Goal: Feedback & Contribution: Leave review/rating

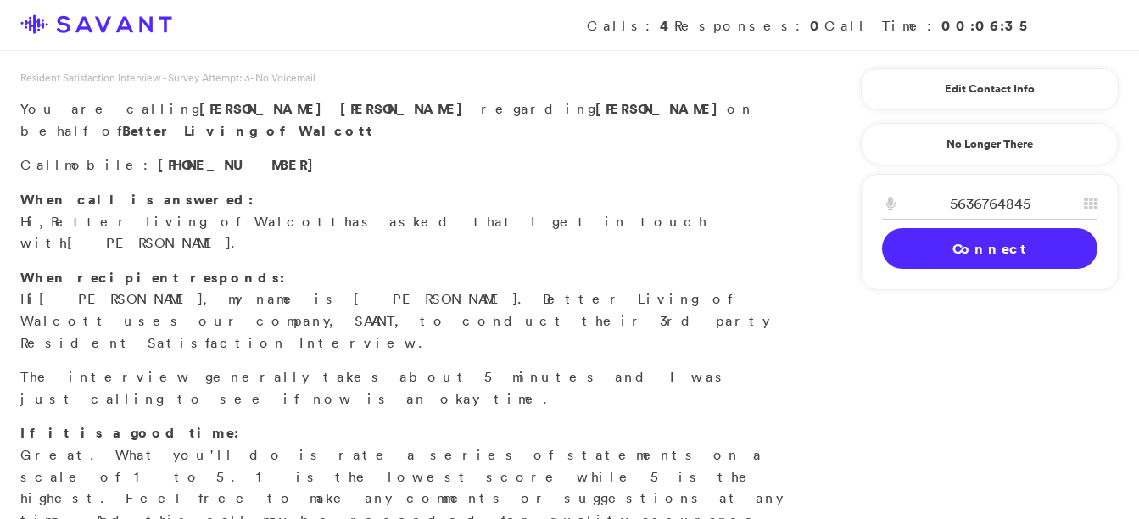
click at [926, 255] on link "Connect" at bounding box center [989, 248] width 215 height 41
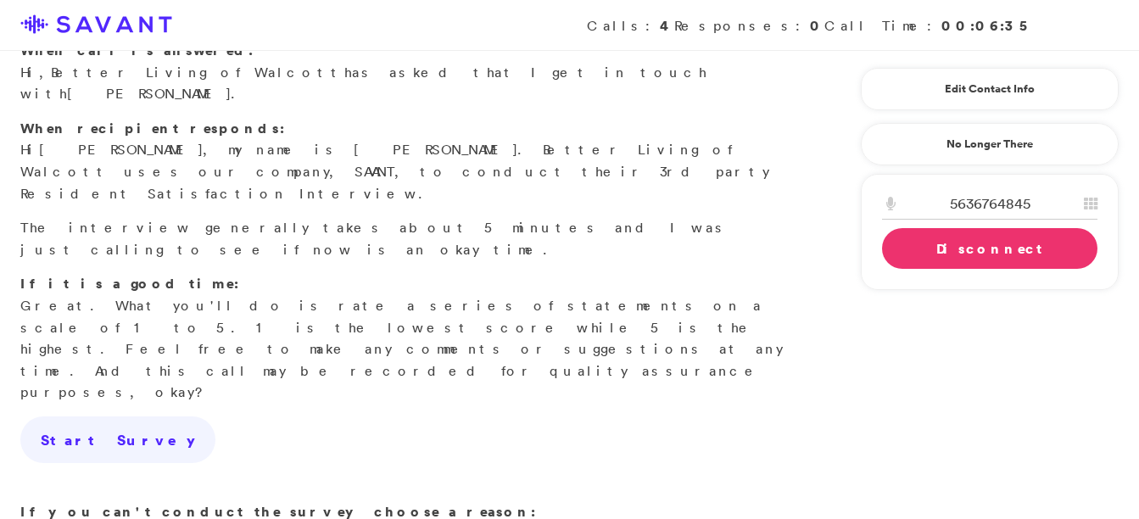
scroll to position [165, 0]
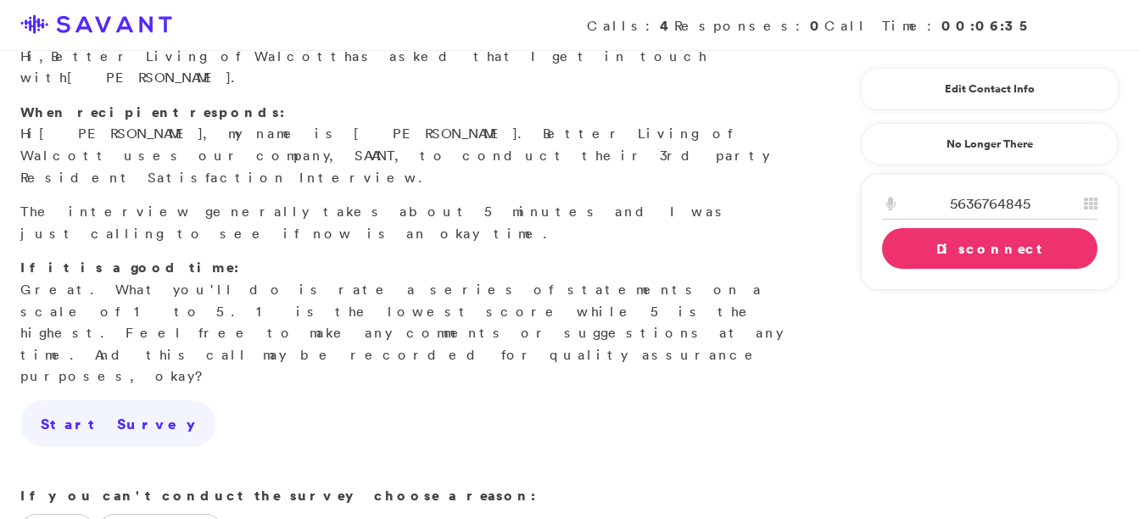
click at [967, 257] on link "Disconnect" at bounding box center [989, 248] width 215 height 41
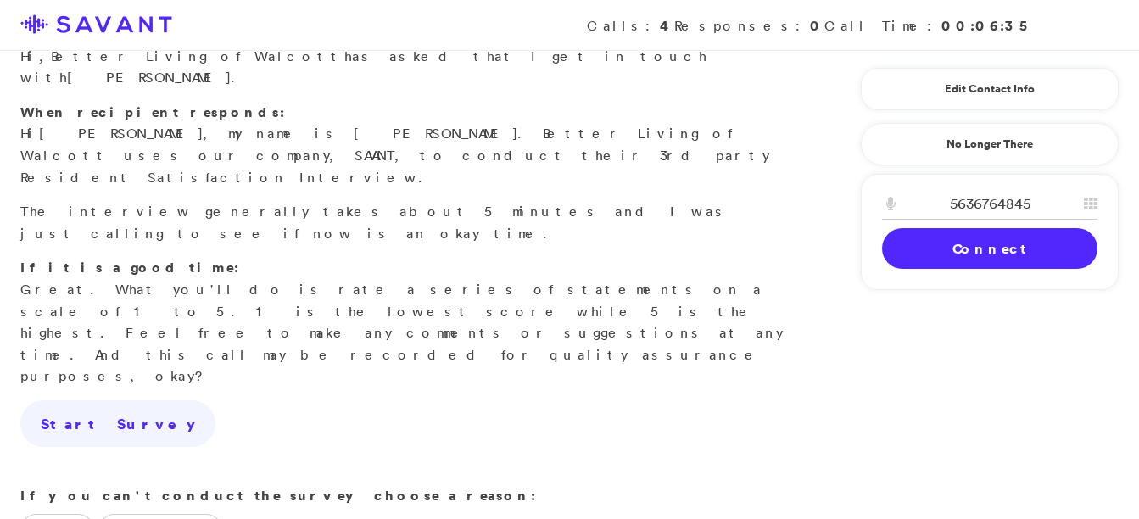
click at [965, 247] on link "Connect" at bounding box center [989, 248] width 215 height 41
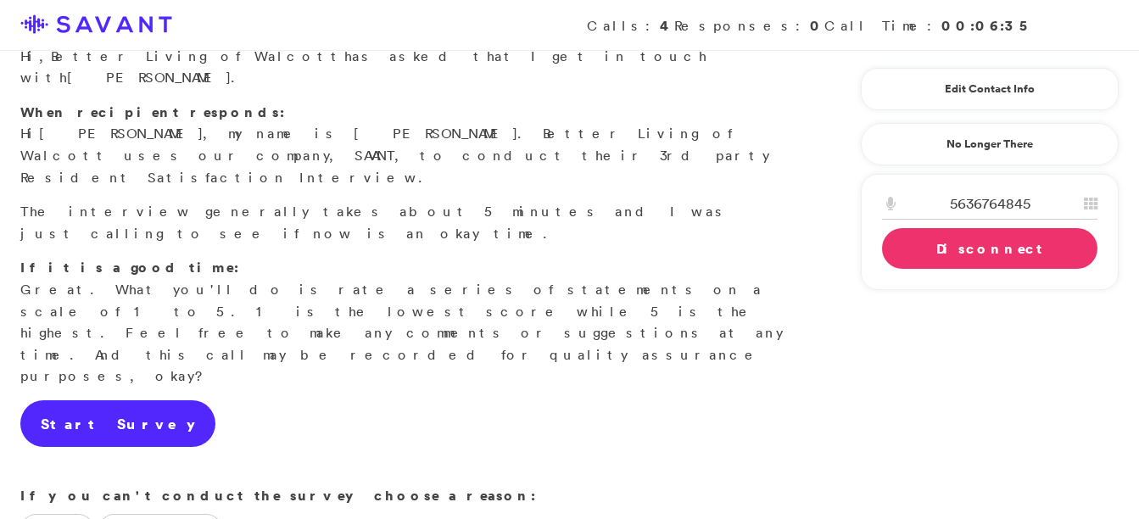
click at [94, 400] on link "Start Survey" at bounding box center [117, 424] width 195 height 48
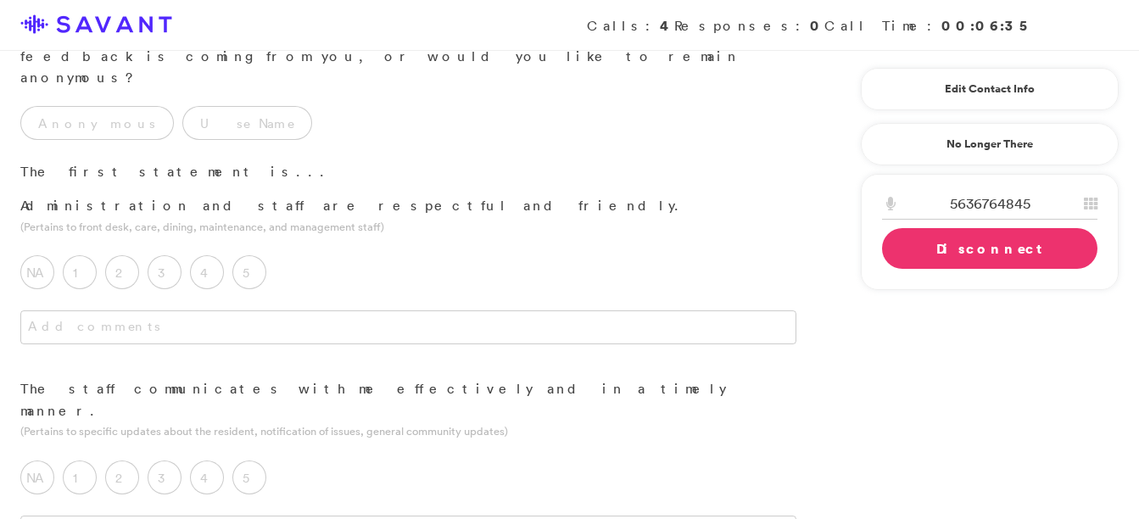
scroll to position [0, 0]
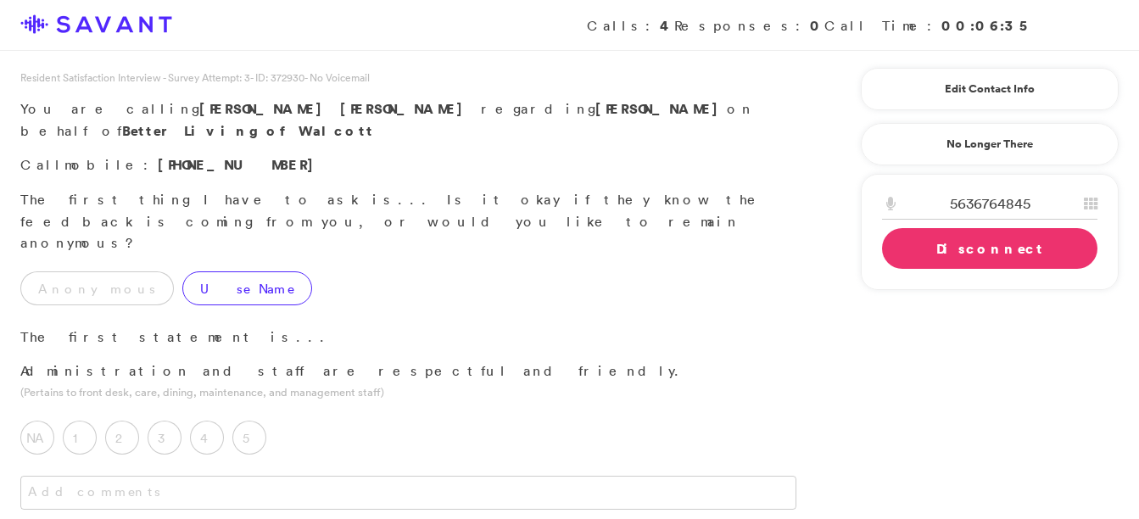
click at [182, 271] on label "Use Name" at bounding box center [247, 288] width 130 height 34
click at [252, 421] on label "5" at bounding box center [249, 438] width 34 height 34
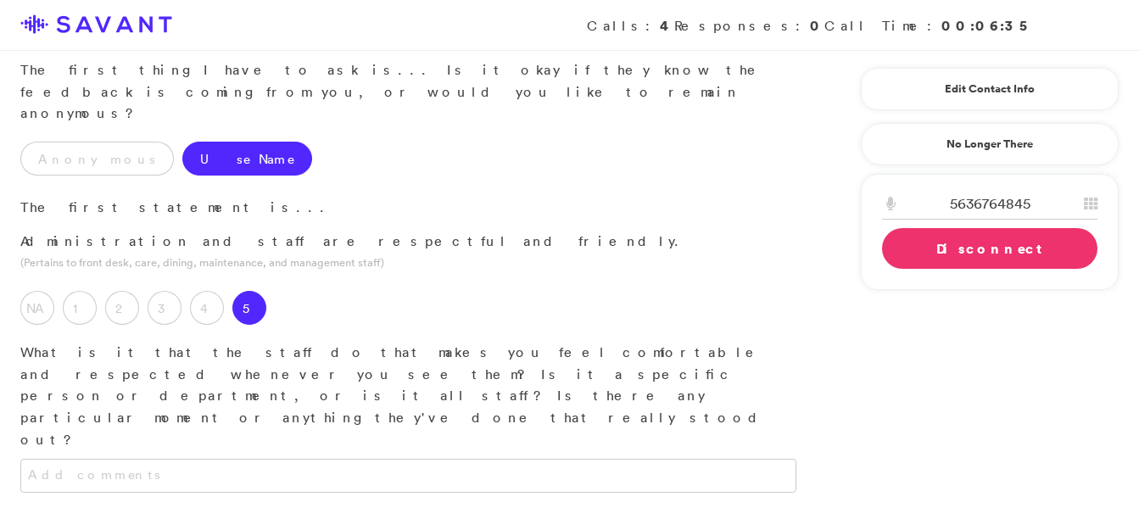
scroll to position [88, 0]
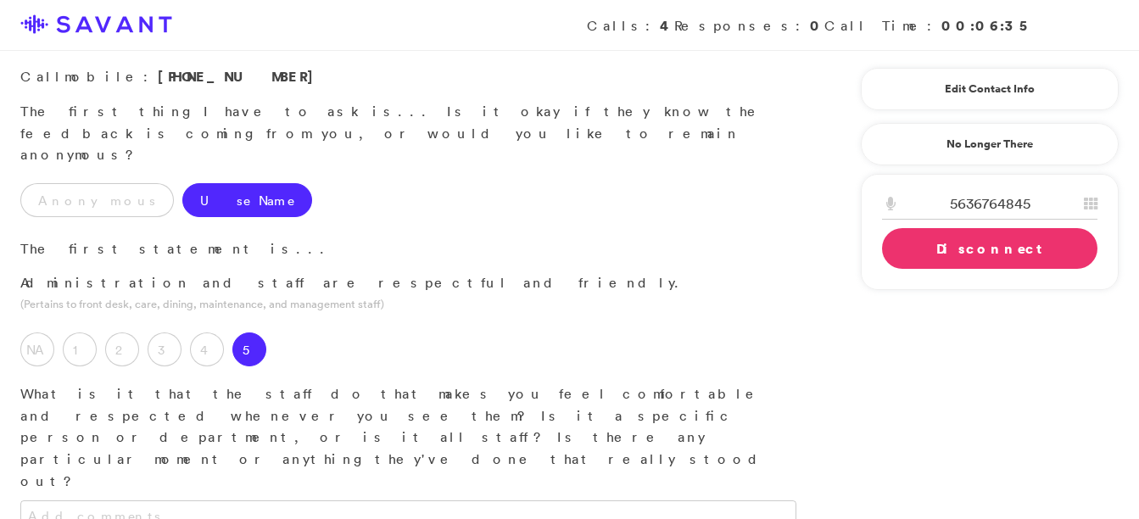
click at [528, 383] on p "What is it that the staff do that makes you feel comfortable and respected when…" at bounding box center [408, 437] width 776 height 109
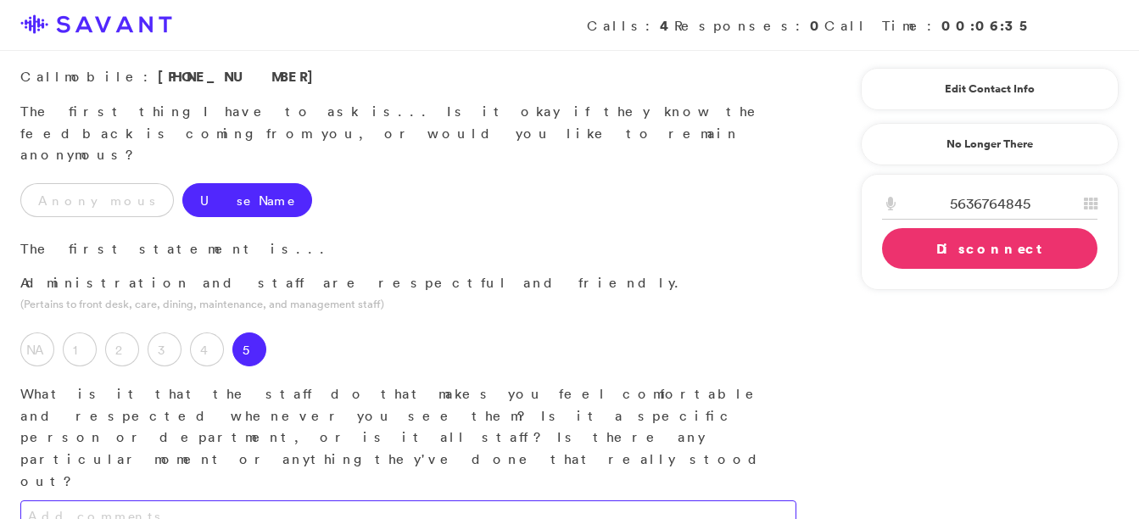
click at [508, 501] on textarea at bounding box center [408, 518] width 776 height 34
type textarea "They are friendly and know who I am and who im there for and answer my question…"
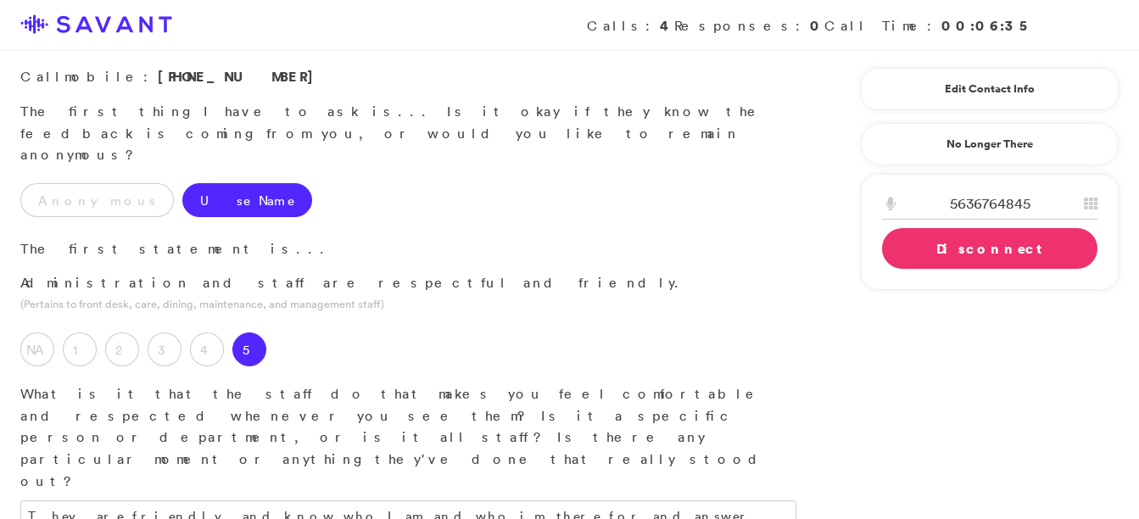
click at [810, 316] on div "NA 1 2 3 4 5 Has the staff done anything disrespectful or unfriendly that you'd…" at bounding box center [408, 402] width 817 height 172
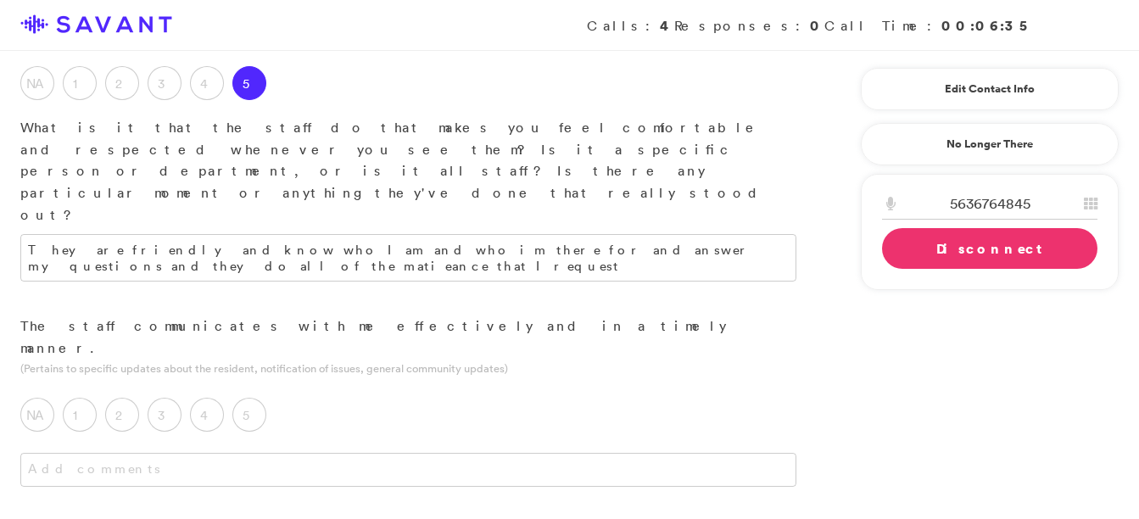
scroll to position [363, 0]
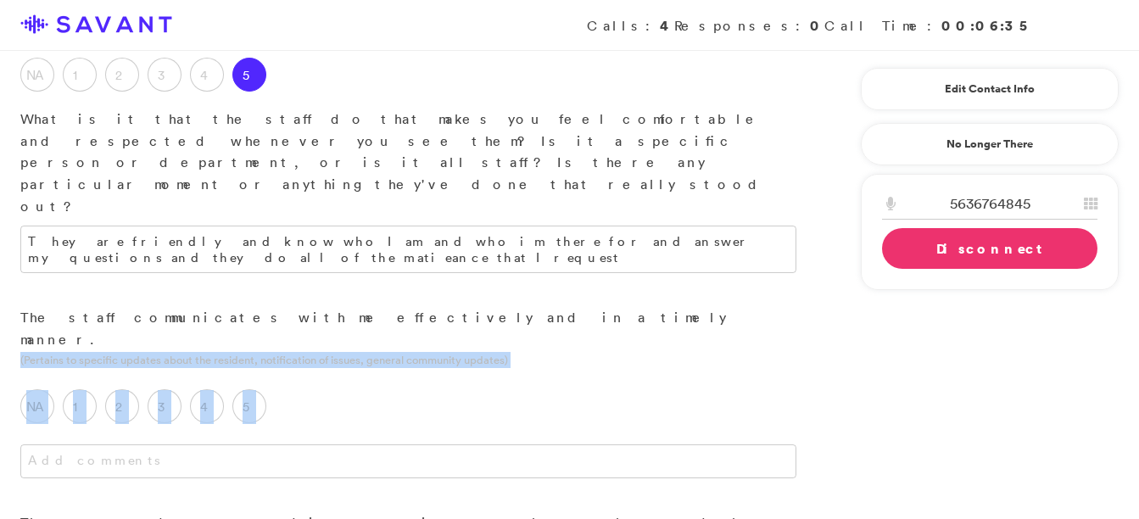
drag, startPoint x: 260, startPoint y: 288, endPoint x: 525, endPoint y: 204, distance: 278.5
click at [525, 307] on div "The staff communicates with me effectively and in a timely manner. (Pertains to…" at bounding box center [408, 409] width 817 height 204
click at [251, 389] on label "5" at bounding box center [249, 406] width 34 height 34
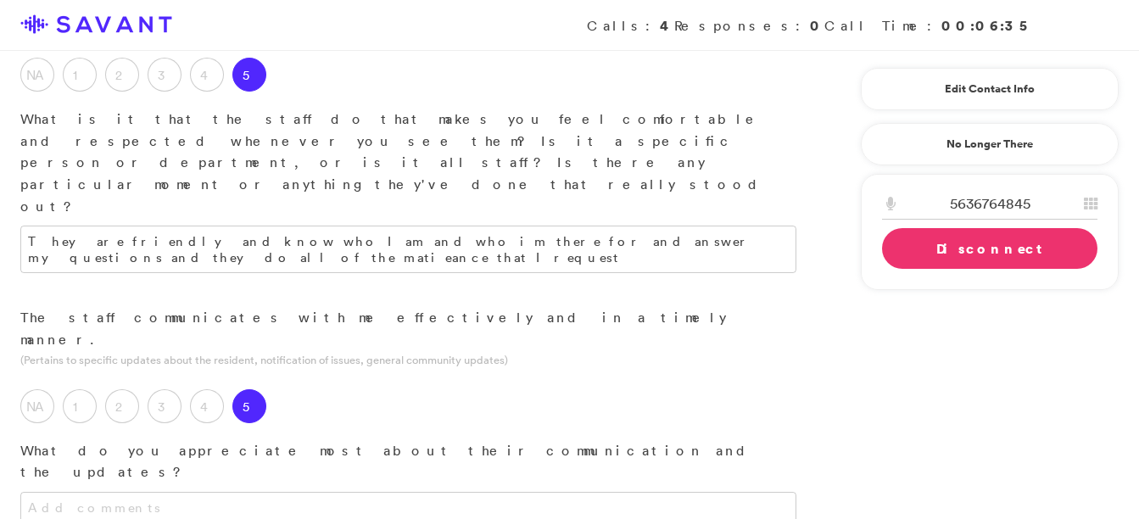
drag, startPoint x: 412, startPoint y: 383, endPoint x: 433, endPoint y: 398, distance: 25.5
click at [433, 492] on div at bounding box center [408, 526] width 817 height 68
click at [780, 226] on textarea "They are friendly and know who I am and who im there for and answer my question…" at bounding box center [408, 250] width 776 height 48
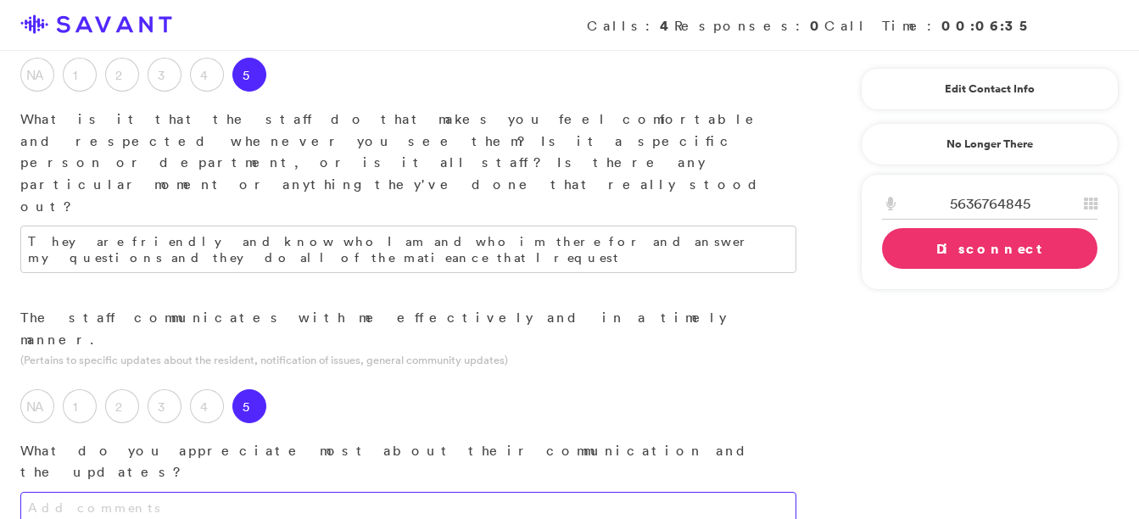
drag, startPoint x: 772, startPoint y: 137, endPoint x: 330, endPoint y: 361, distance: 495.5
click at [330, 492] on textarea at bounding box center [408, 509] width 776 height 34
drag, startPoint x: 317, startPoint y: 356, endPoint x: 349, endPoint y: 362, distance: 31.9
type textarea "I appreciate the staff being honest and afficient"
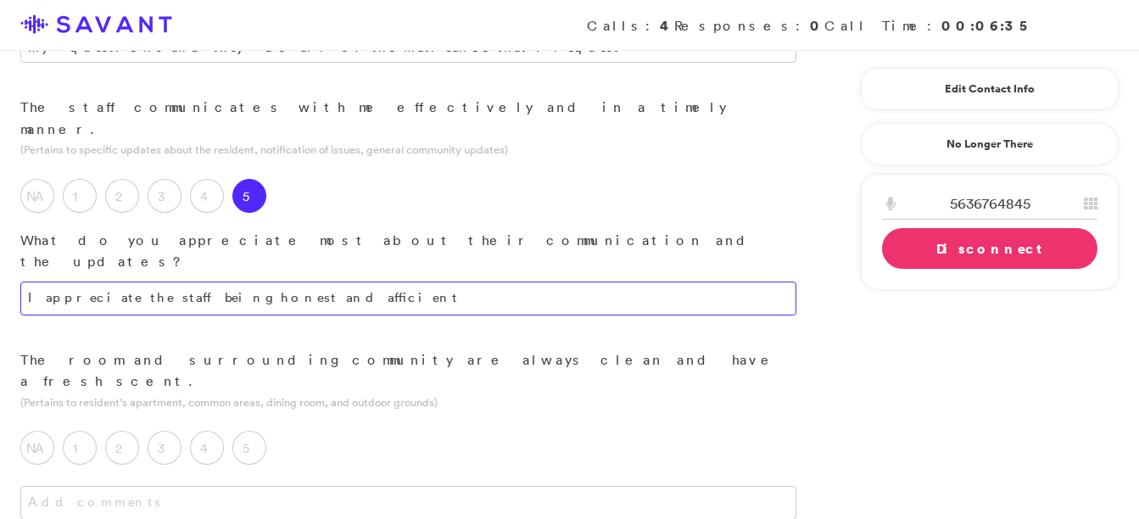
scroll to position [547, 0]
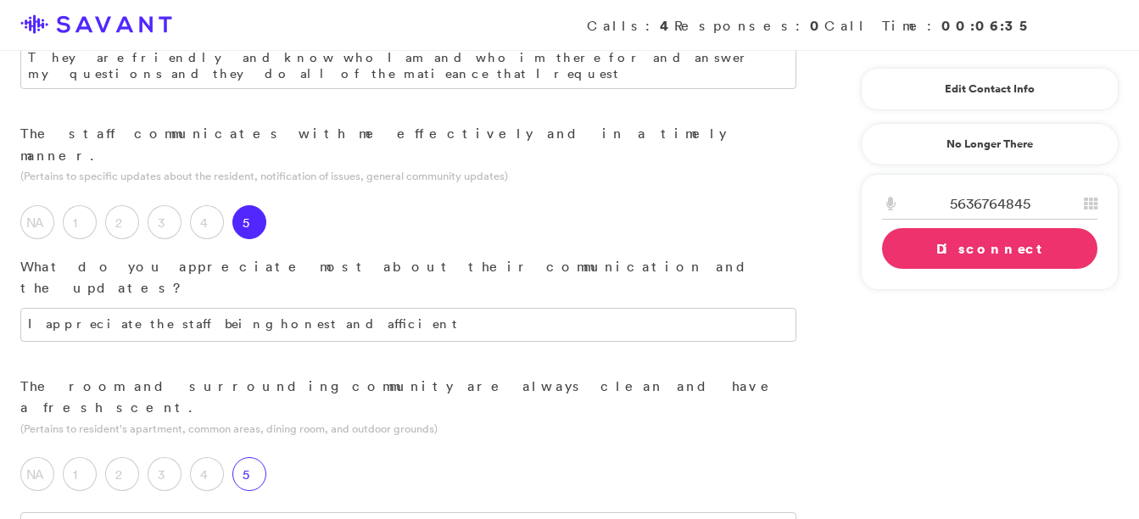
click at [247, 457] on label "5" at bounding box center [249, 474] width 34 height 34
drag, startPoint x: 325, startPoint y: 170, endPoint x: 560, endPoint y: 169, distance: 235.0
type textarea "They just redidt thta ra[aingt"
type textarea "I appreciate the staff being honest and efficient"
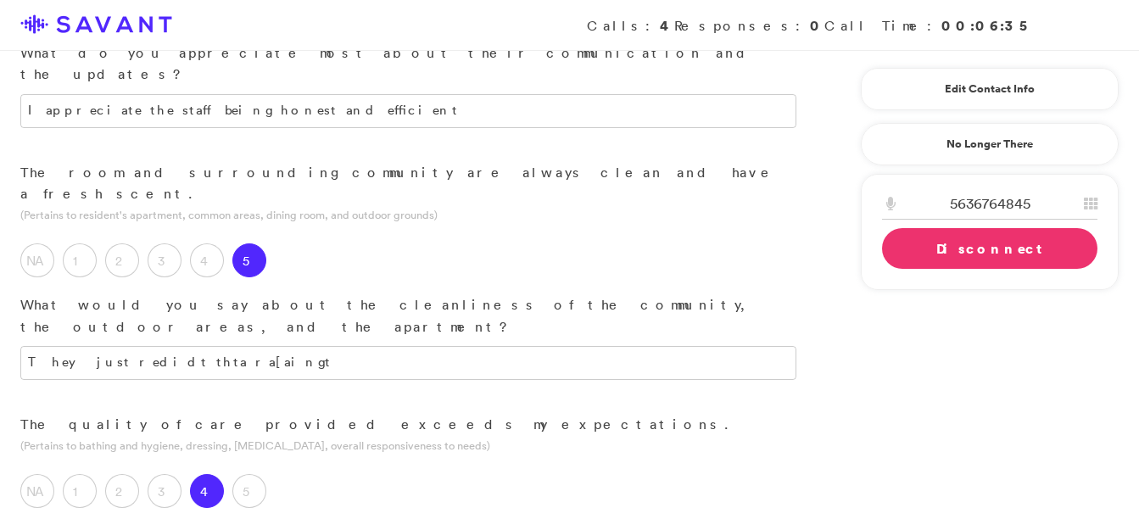
scroll to position [775, 0]
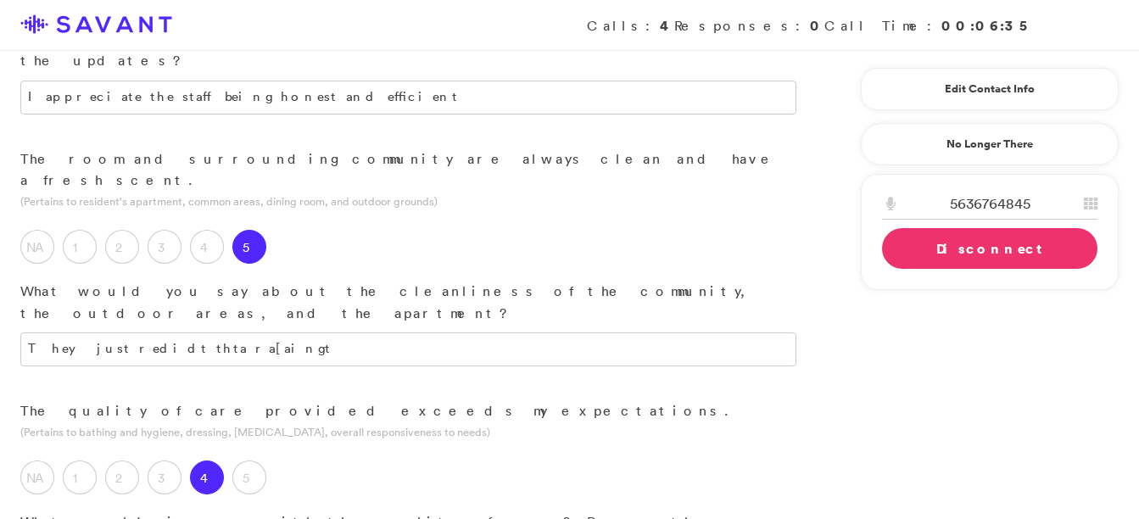
type textarea "I"
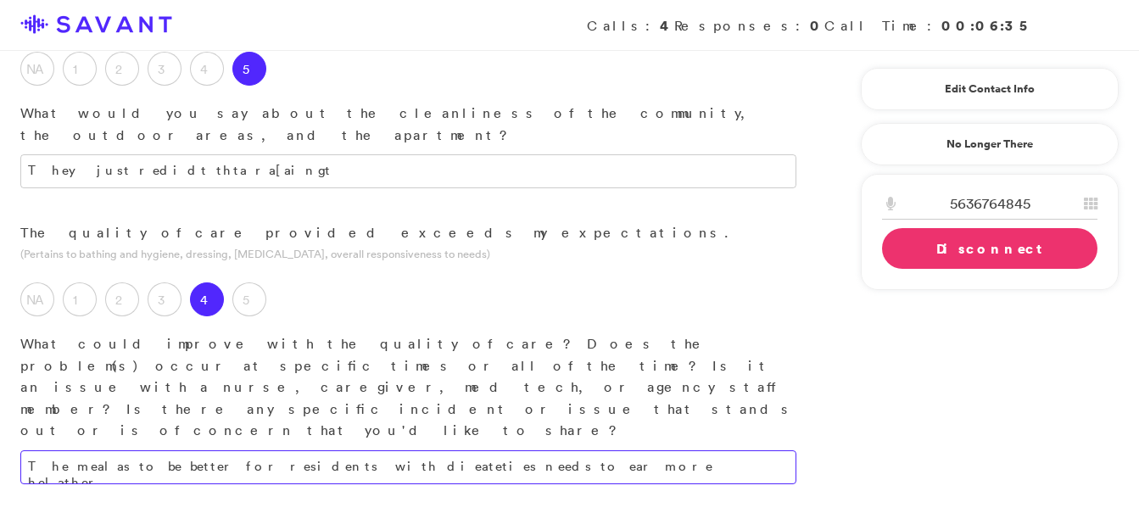
scroll to position [993, 0]
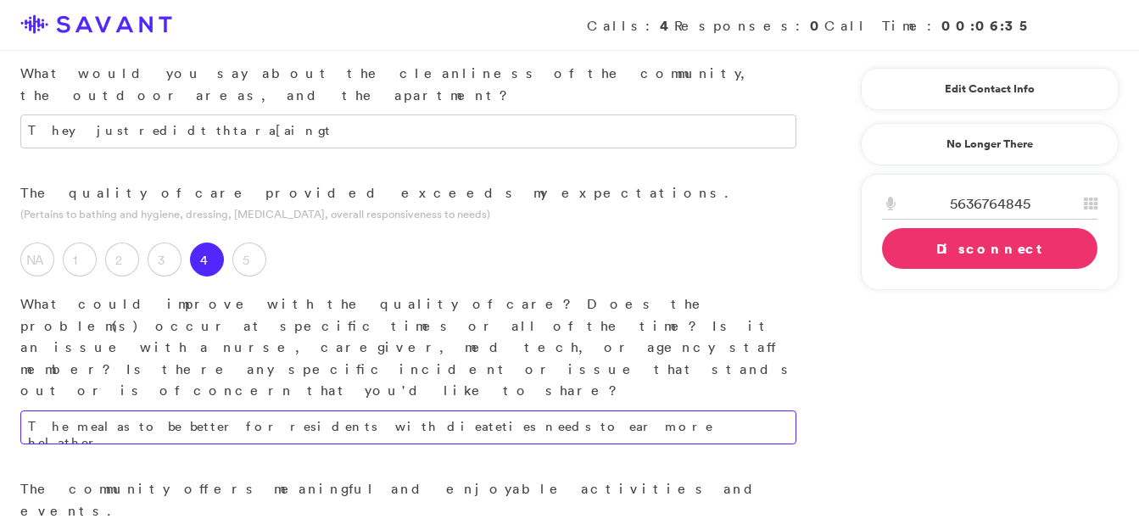
click at [509, 411] on textarea "The mealas to be better for residents with dieateties needs to ear more helathe…" at bounding box center [408, 428] width 776 height 34
drag, startPoint x: 509, startPoint y: 196, endPoint x: 489, endPoint y: 187, distance: 21.3
click at [489, 411] on textarea "The mealas to be better for residents with dieateties needs to ear more helathe…" at bounding box center [408, 428] width 776 height 34
click at [505, 411] on textarea "The mealas to be better for residents with dieateties needs to ear more helathe…" at bounding box center [408, 428] width 776 height 34
type textarea "The mealas to be better for residents with dieateties needs to ear more helathe…"
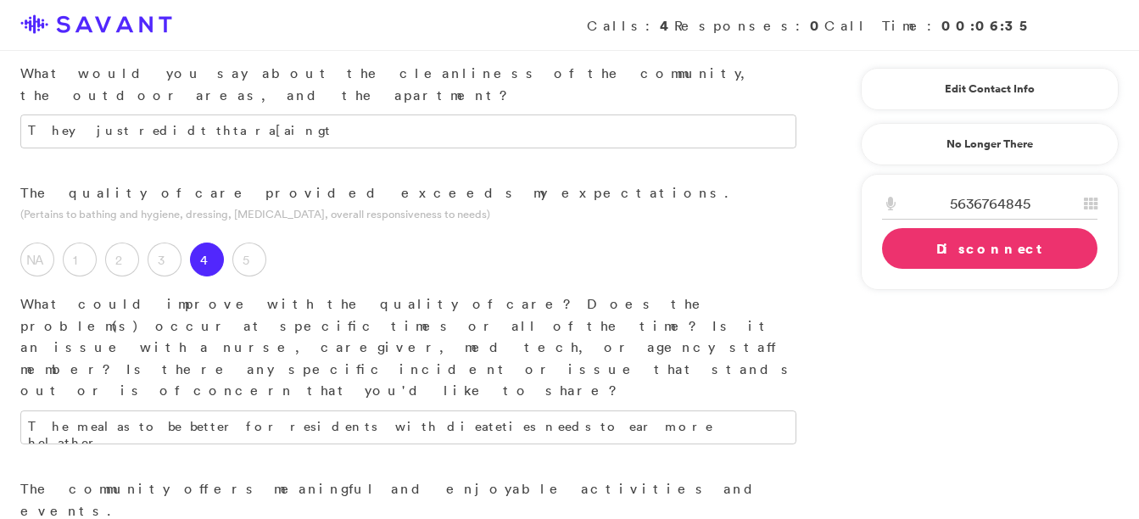
drag, startPoint x: 505, startPoint y: 193, endPoint x: 774, endPoint y: 305, distance: 291.6
drag, startPoint x: 774, startPoint y: 305, endPoint x: 698, endPoint y: 258, distance: 89.2
drag, startPoint x: 698, startPoint y: 258, endPoint x: 536, endPoint y: 222, distance: 165.9
drag, startPoint x: 536, startPoint y: 222, endPoint x: 214, endPoint y: 316, distance: 335.6
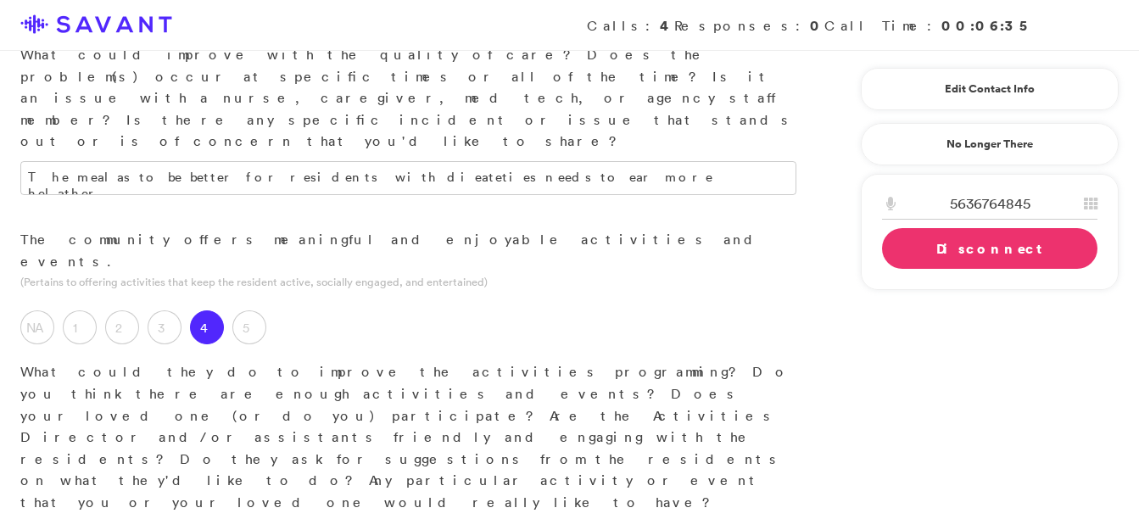
scroll to position [1238, 0]
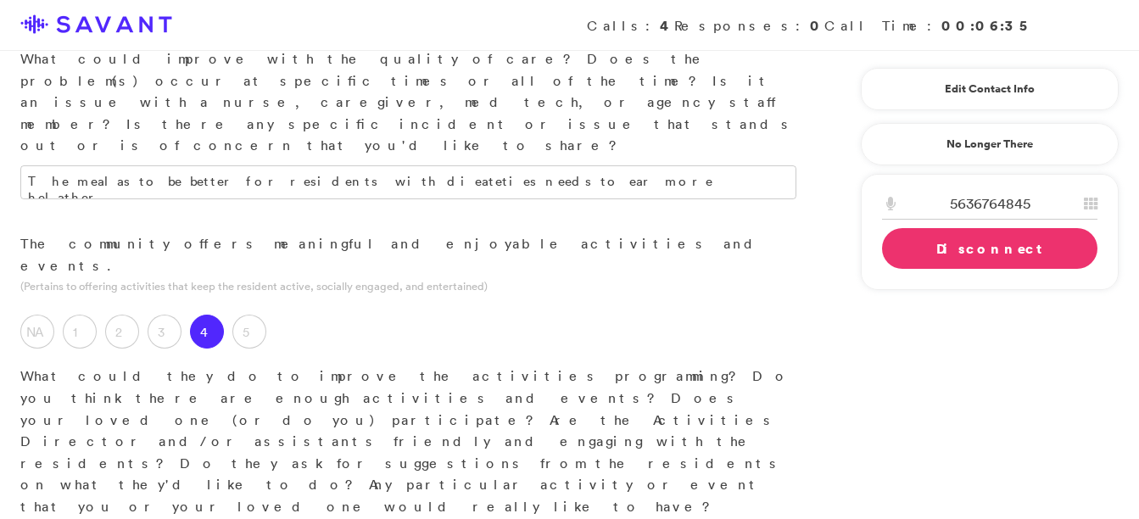
type textarea "They play dominos and there it should be ofered tlir frequentlyl thalllllllllll…"
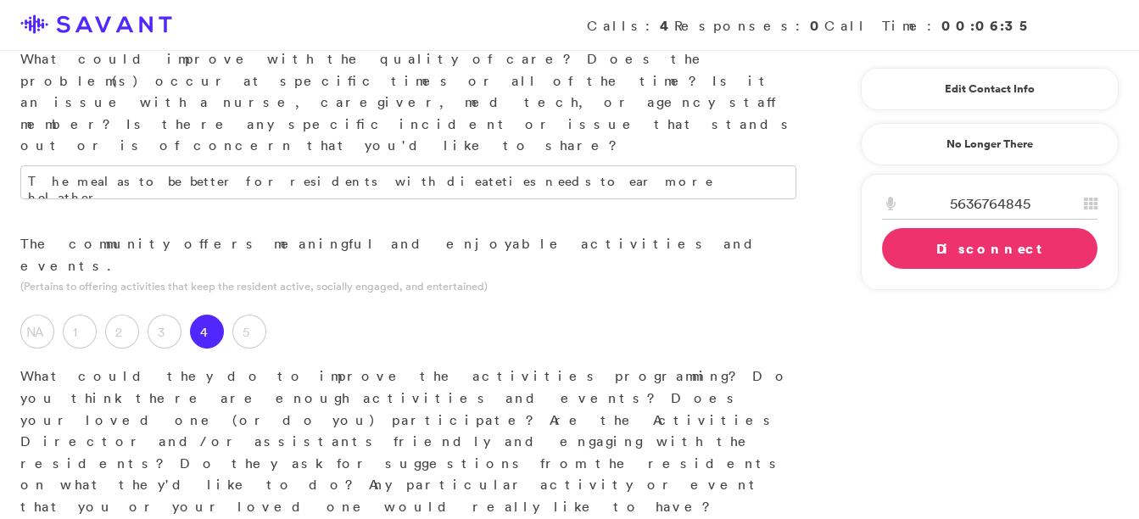
type textarea "Y"
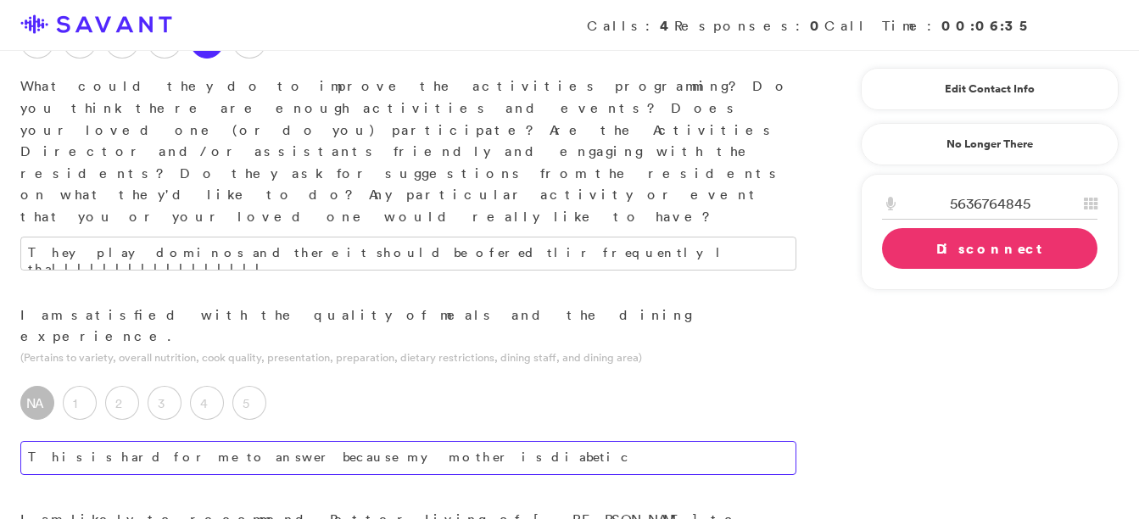
scroll to position [1491, 0]
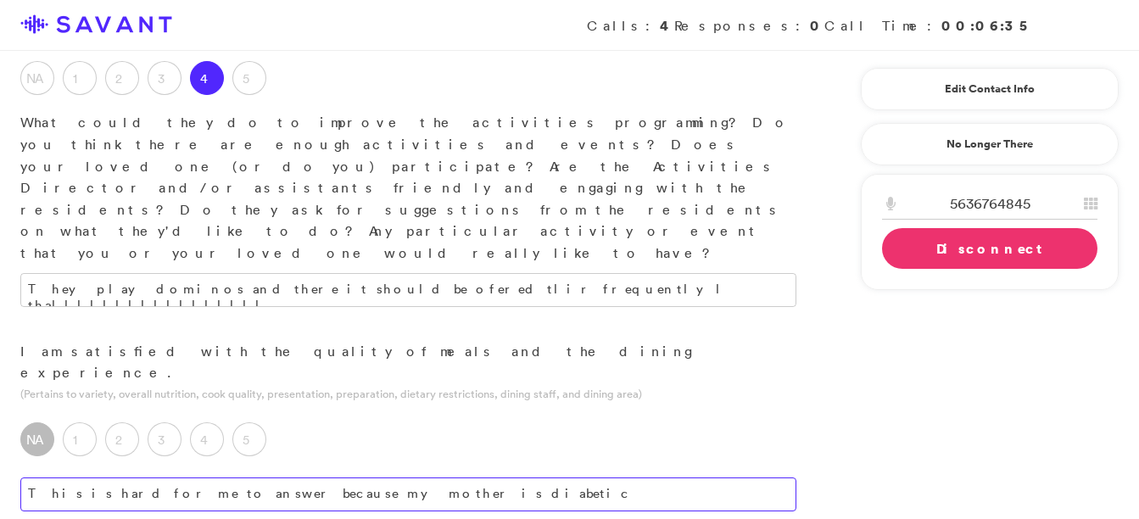
type textarea "This is hard for me to answer because my mother is diabetic"
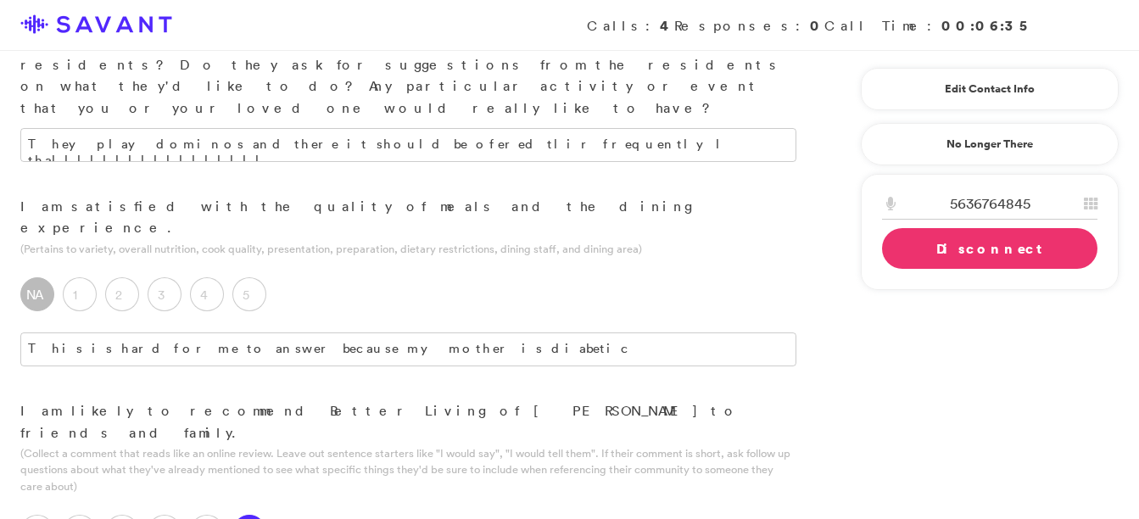
scroll to position [1675, 0]
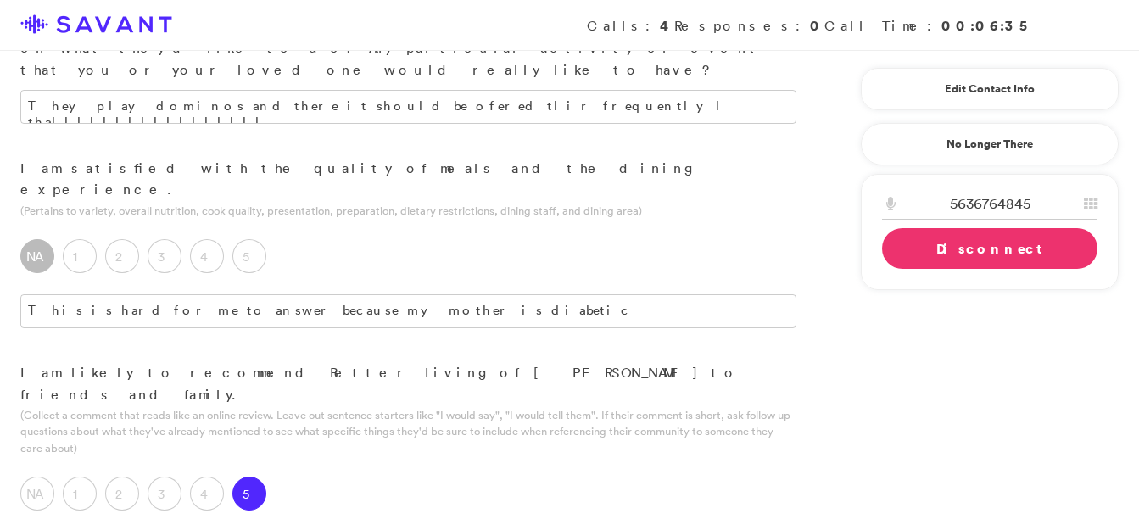
type textarea "The location is grerat and has been remodled and the staff is great."
type textarea "i"
type textarea "O"
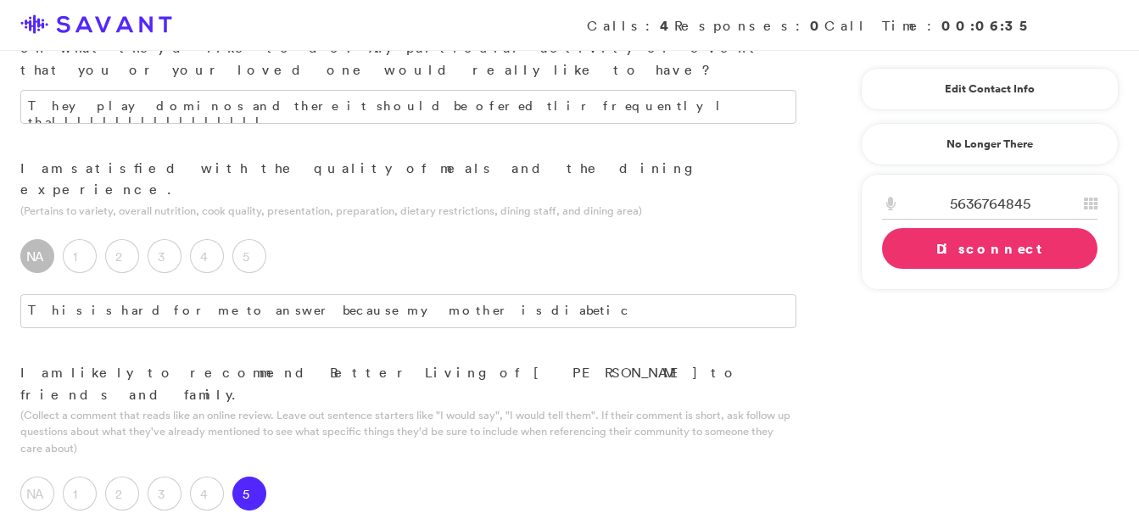
type textarea "I live in [GEOGRAPHIC_DATA] and my mother is six blocks mrom me. I dont have to…"
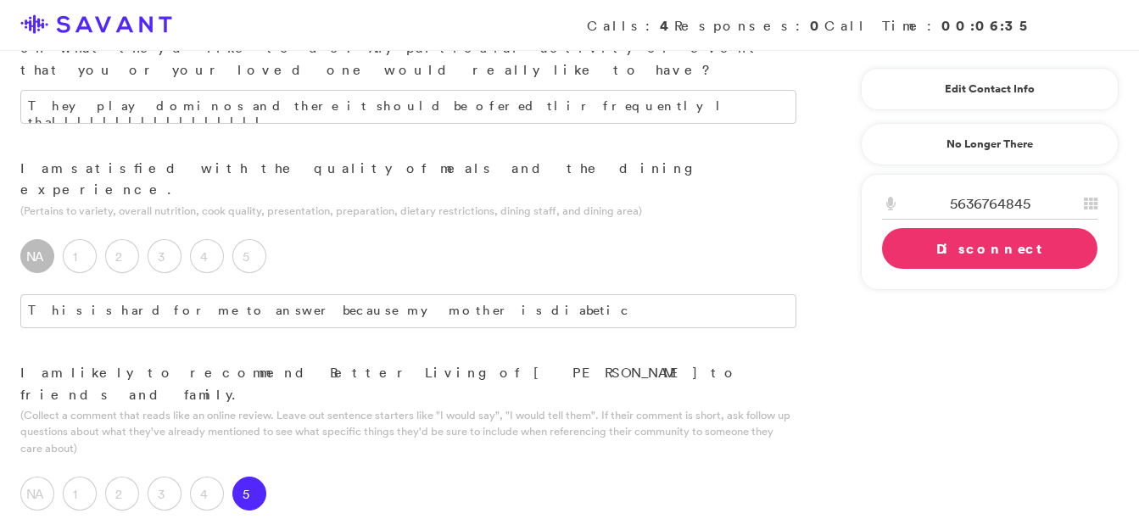
click at [953, 247] on link "Disconnect" at bounding box center [989, 248] width 215 height 41
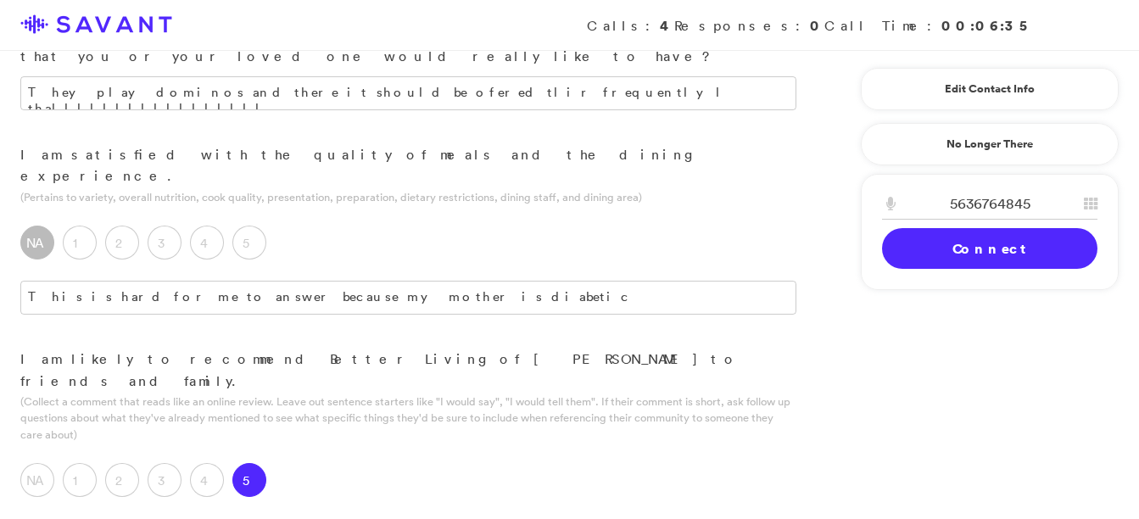
scroll to position [1691, 0]
type textarea "They need to work on the television system every time it rains or storms, as th…"
paste textarea "[PERSON_NAME], and my mother is six blocks f"
drag, startPoint x: 649, startPoint y: 308, endPoint x: 674, endPoint y: 302, distance: 26.1
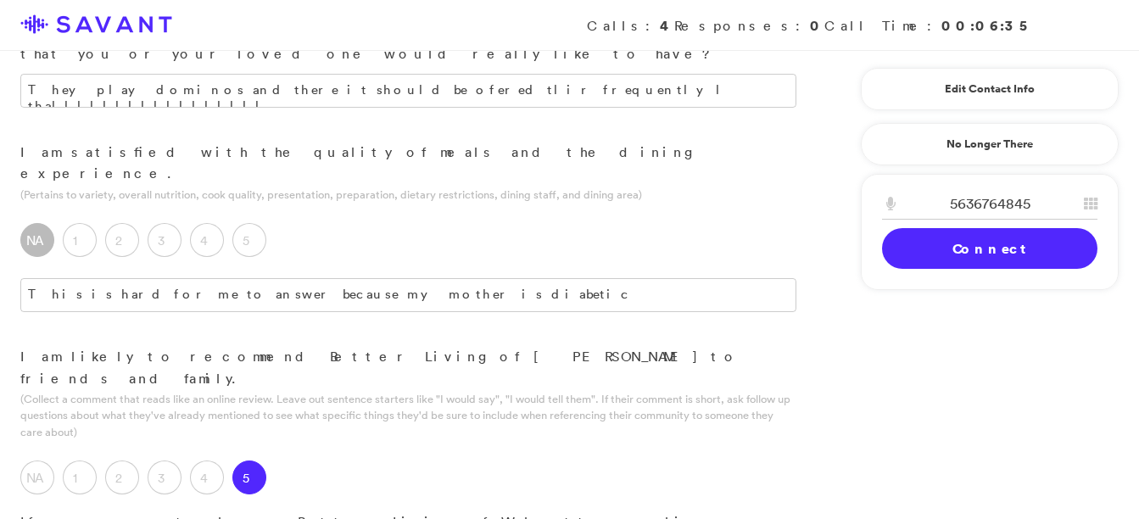
type textarea "I live in [GEOGRAPHIC_DATA], and my mother is six blocks from me. I don't have …"
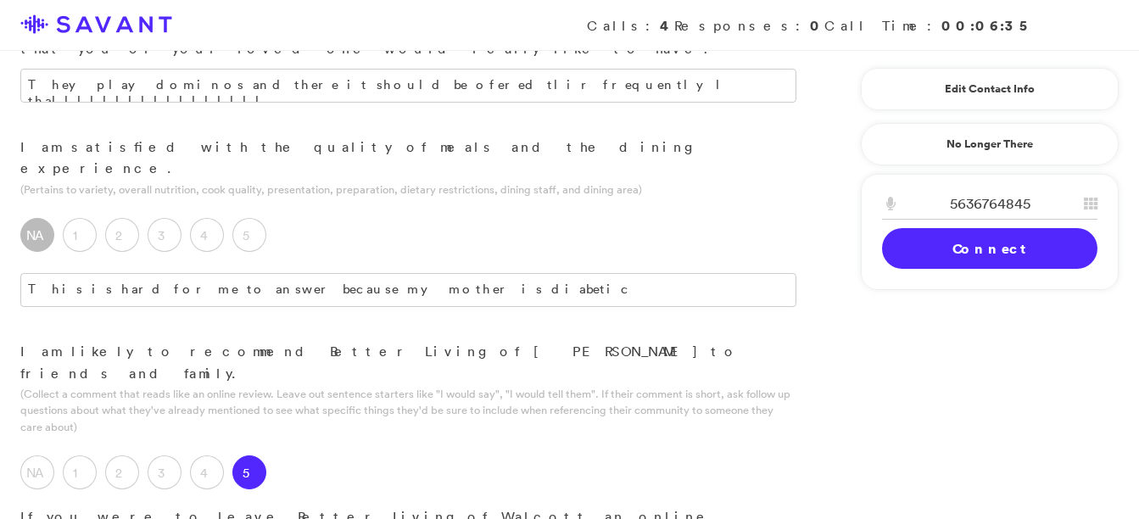
scroll to position [1697, 0]
drag, startPoint x: 490, startPoint y: 210, endPoint x: 749, endPoint y: 204, distance: 258.8
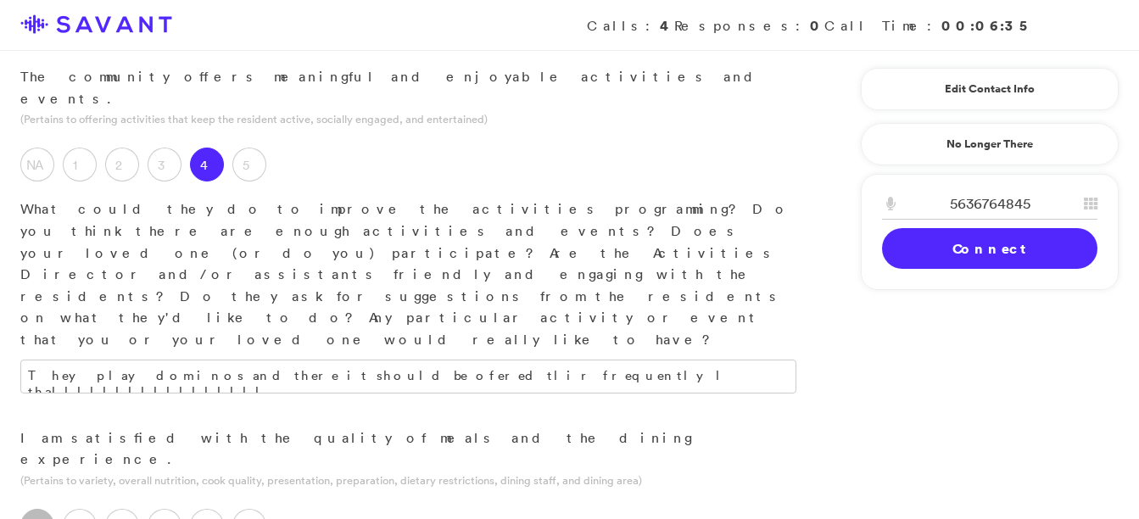
scroll to position [1382, 0]
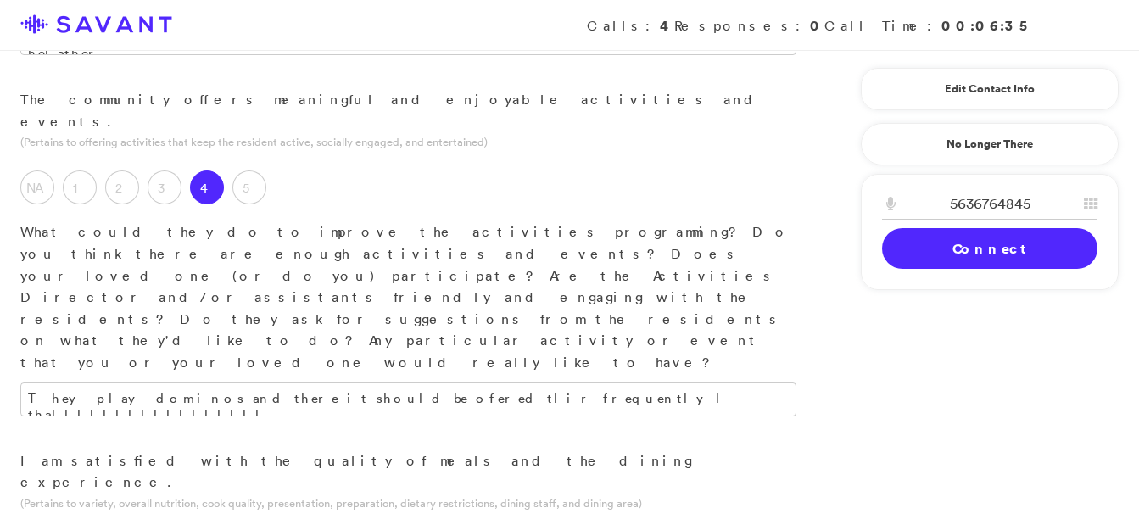
type textarea "The location is great and has been remodeled, and the staff is very nice and ki…"
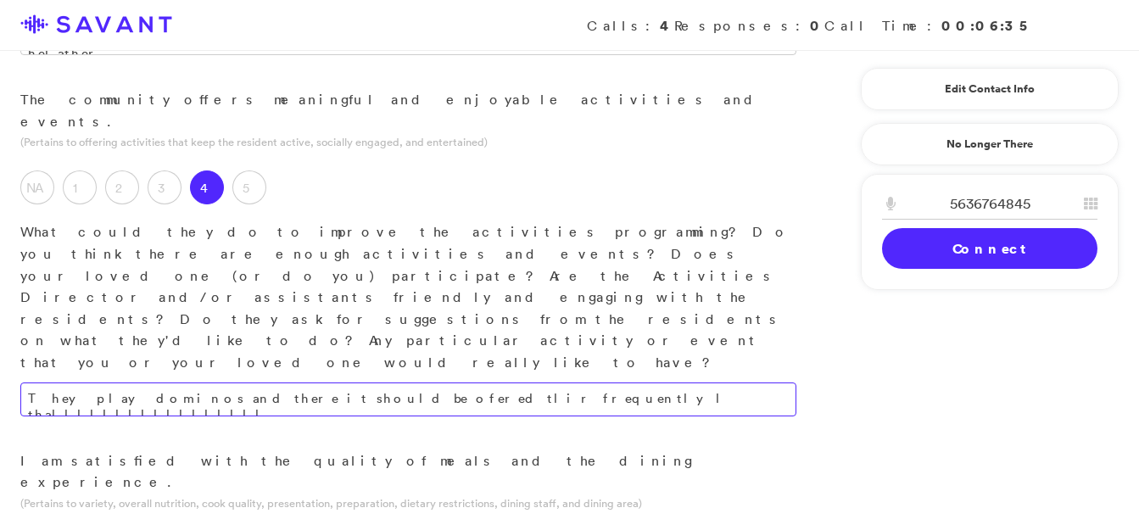
type textarea "This is hard for me to answer because my mother is diabetic and I have not seen…"
click at [535, 383] on textarea "They play dominos and there it should be ofered tlir frequentlyl thalllllllllll…" at bounding box center [408, 400] width 776 height 34
click at [116, 383] on textarea "They play dominos, but I wish they played more often. Its only done onde a mont…" at bounding box center [408, 400] width 776 height 34
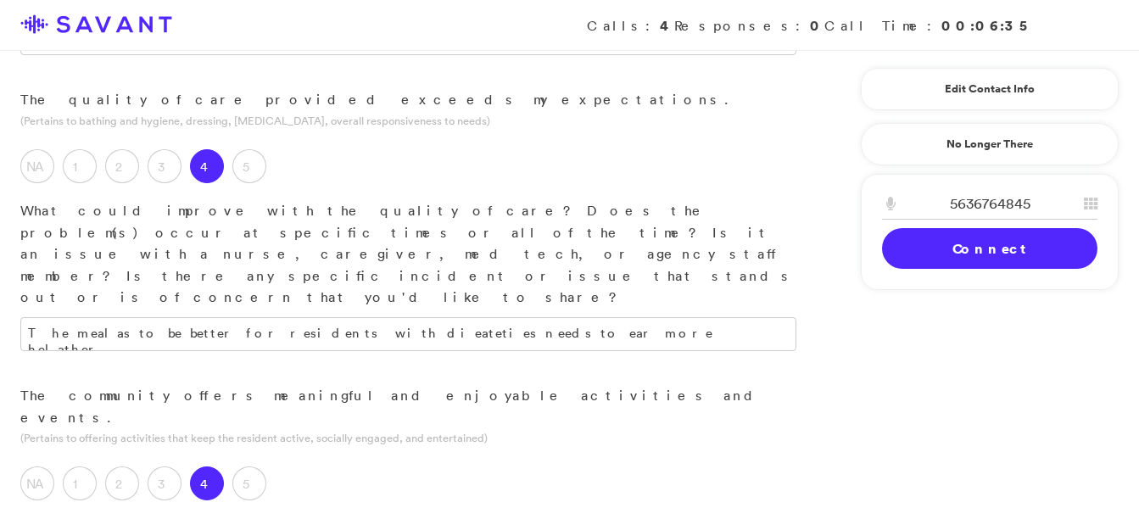
scroll to position [1090, 0]
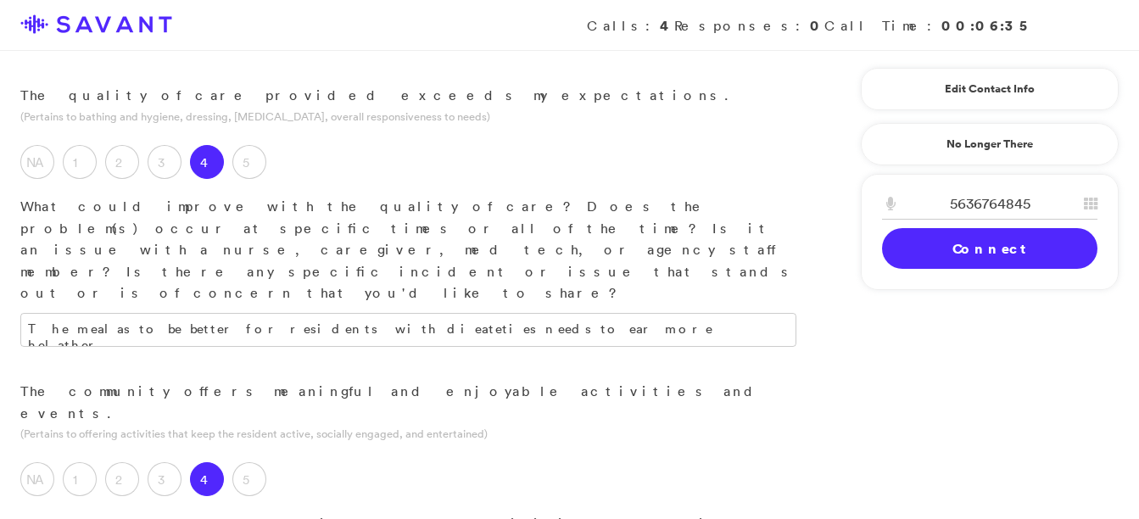
type textarea "They play dominoes, but I wish they played more often. It's only done once a mo…"
click at [233, 313] on div "The mealas to be better for residents with dieateties needs to ear more helathe…" at bounding box center [408, 347] width 817 height 68
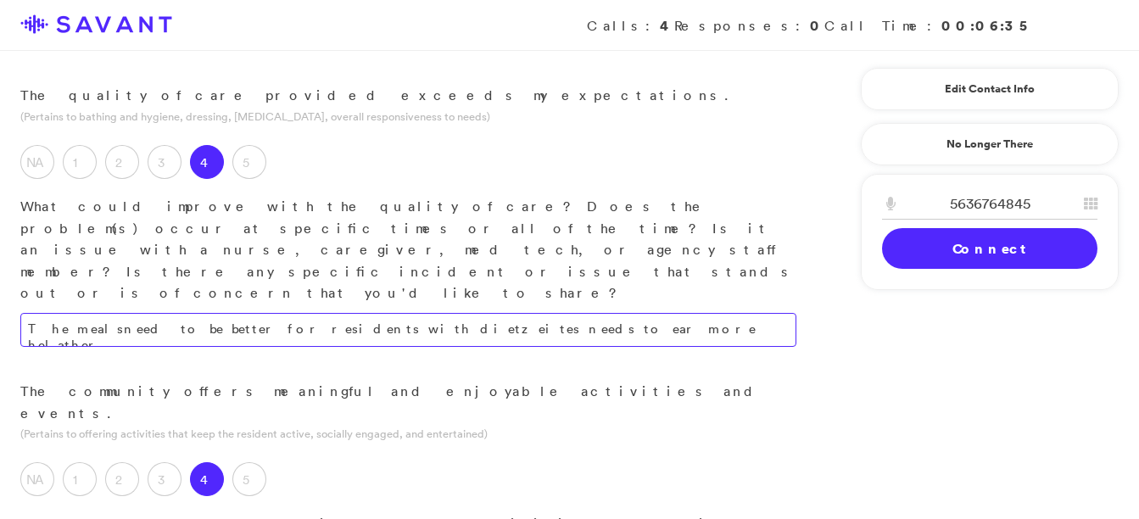
click at [542, 313] on textarea "The mealsneed to be better for residents with dietzeites needs to ear more hela…" at bounding box center [408, 330] width 776 height 34
click at [348, 313] on textarea "The meals need to be better for residents with dietzeites needs to ear more hel…" at bounding box center [408, 330] width 776 height 34
click at [504, 313] on textarea "The meals need to be better for residents with diabetic needs to ear more helat…" at bounding box center [408, 330] width 776 height 34
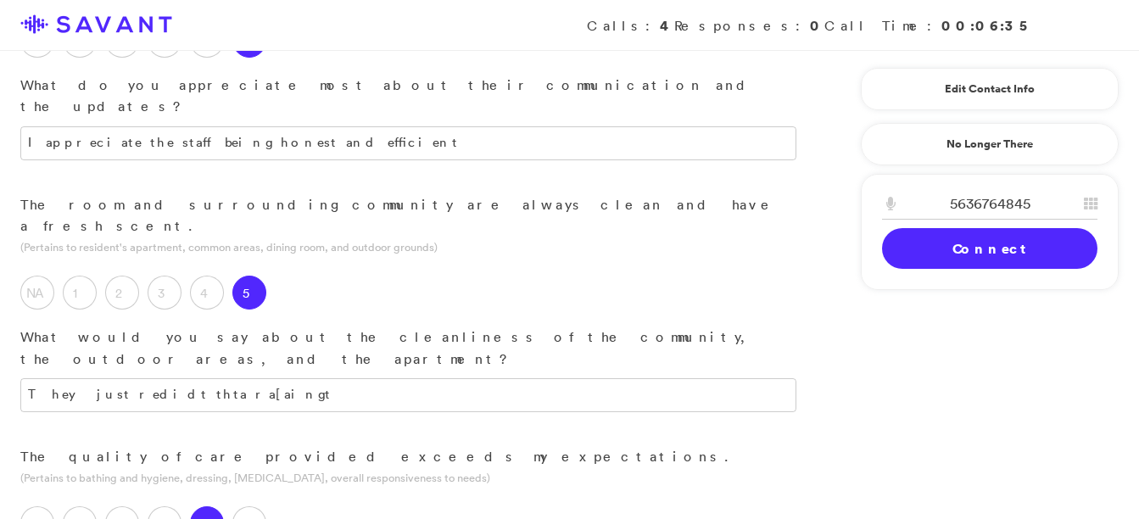
scroll to position [719, 0]
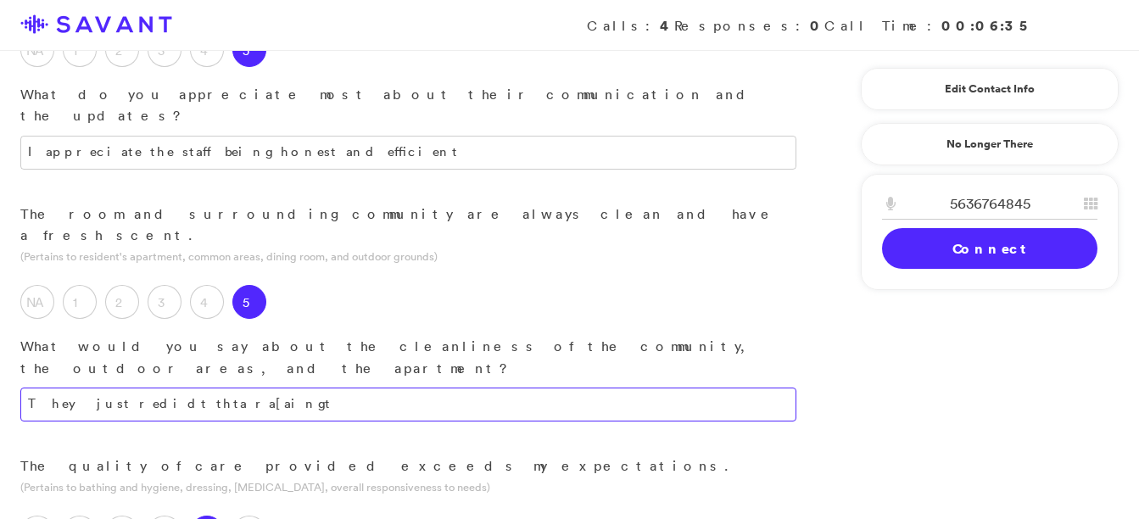
type textarea "The meals need to be better for residents with diabetic needs. They need to hav…"
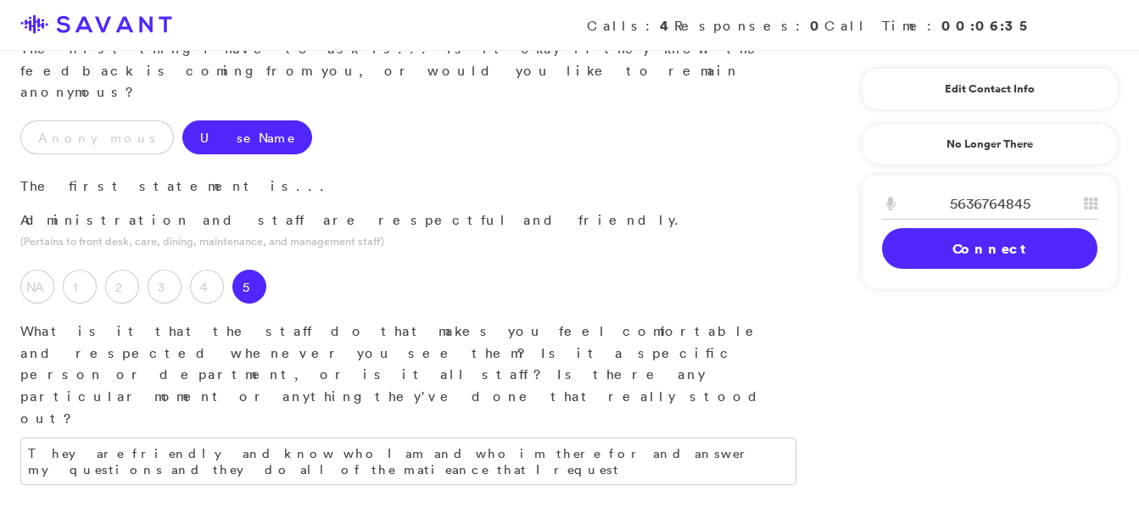
scroll to position [142, 0]
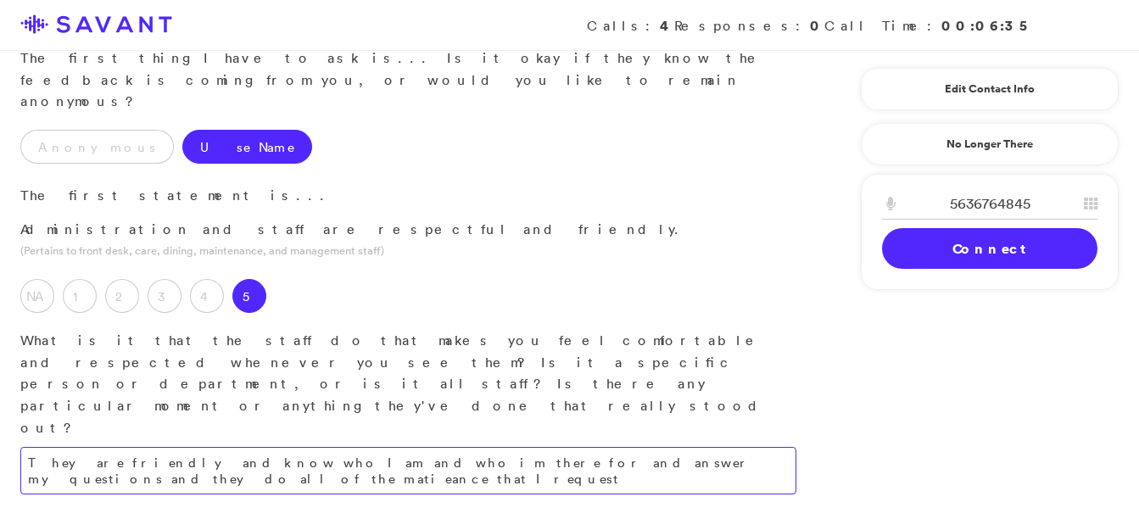
type textarea "They just remodeled and are working on making the courtyard look nice."
drag, startPoint x: 651, startPoint y: 352, endPoint x: 674, endPoint y: 353, distance: 23.8
click at [674, 353] on div "Administration and staff are respectful and friendly. (Pertains to front desk, …" at bounding box center [408, 374] width 817 height 310
click at [672, 447] on textarea "They are friendly and know who I am and who im there for and answer my question…" at bounding box center [408, 471] width 776 height 48
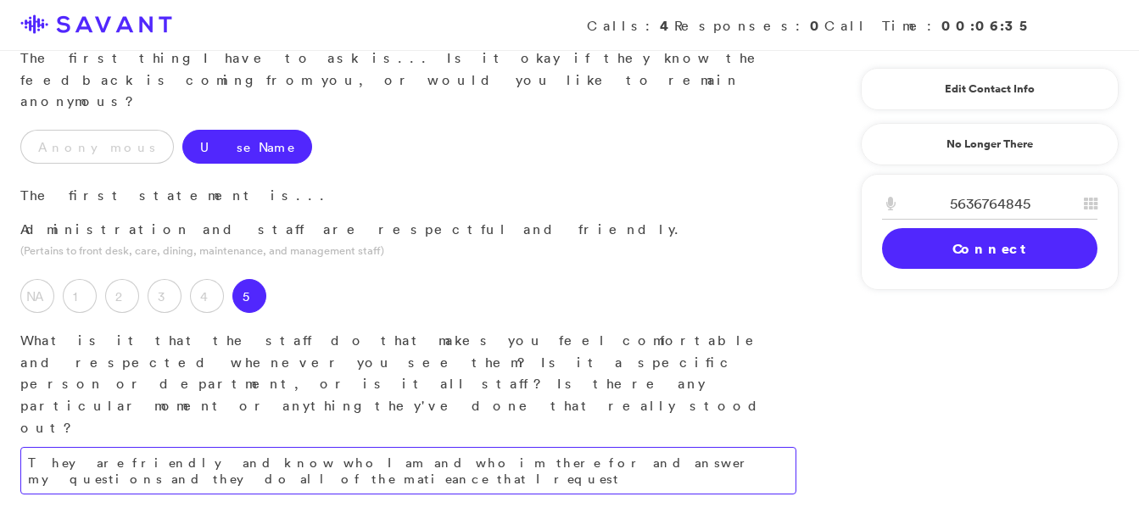
drag, startPoint x: 656, startPoint y: 350, endPoint x: 677, endPoint y: 355, distance: 21.8
drag, startPoint x: 295, startPoint y: 353, endPoint x: 283, endPoint y: 355, distance: 12.1
click at [283, 447] on textarea "They are friendly and know who I am and who im there for and answer my question…" at bounding box center [408, 471] width 776 height 48
click at [361, 447] on textarea "They are friendly and know who I am and who I'm there for and answer my questio…" at bounding box center [408, 471] width 776 height 48
click at [366, 447] on textarea "They are friendly and know who I am and who I'm there for and answer my questio…" at bounding box center [408, 471] width 776 height 48
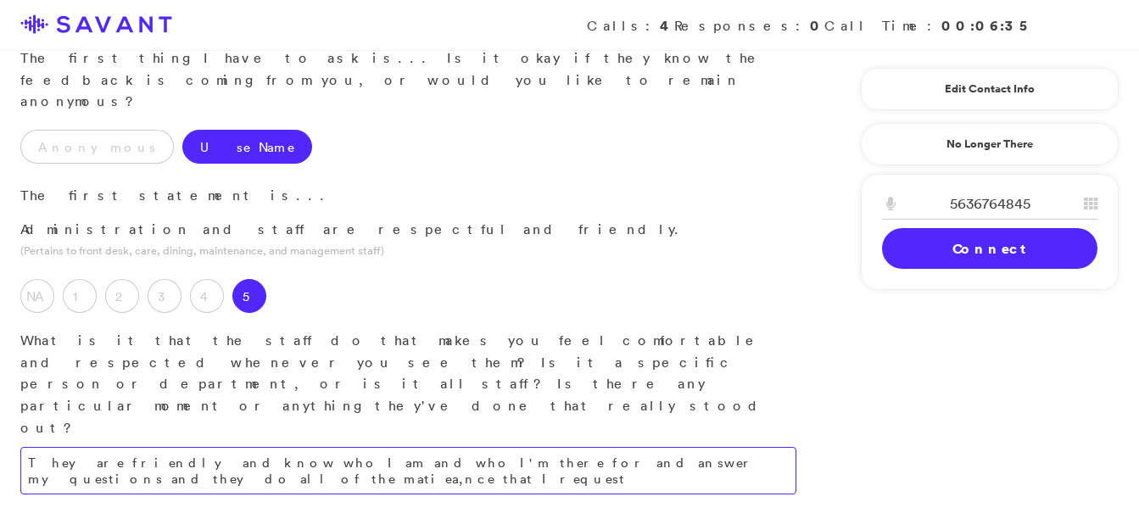
click at [361, 447] on textarea "They are friendly and know who I am and who I'm there for and answer my questio…" at bounding box center [408, 471] width 776 height 48
click at [365, 447] on textarea "They are friendly and know who I am and who I'm there for and answer my questio…" at bounding box center [408, 471] width 776 height 48
click at [389, 447] on textarea "They are friendly and know who I am and who I'm there for.and answer my questio…" at bounding box center [408, 471] width 776 height 48
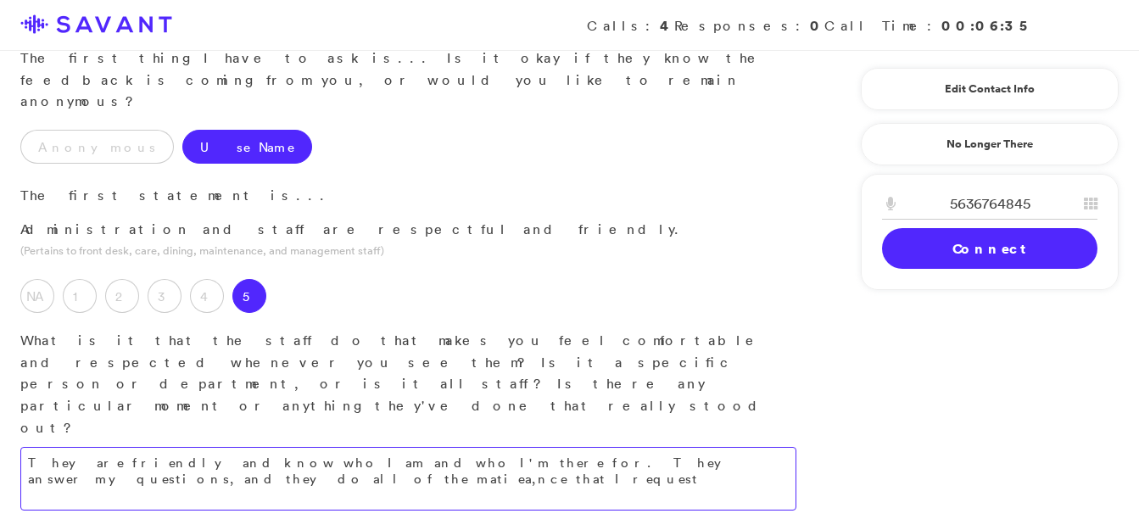
click at [535, 447] on textarea "They are friendly and know who I am and who I'm there for. They answer my quest…" at bounding box center [408, 479] width 776 height 64
click at [76, 447] on textarea "They are friendly and know who I am and who I'm there for. They answer my quest…" at bounding box center [408, 479] width 776 height 64
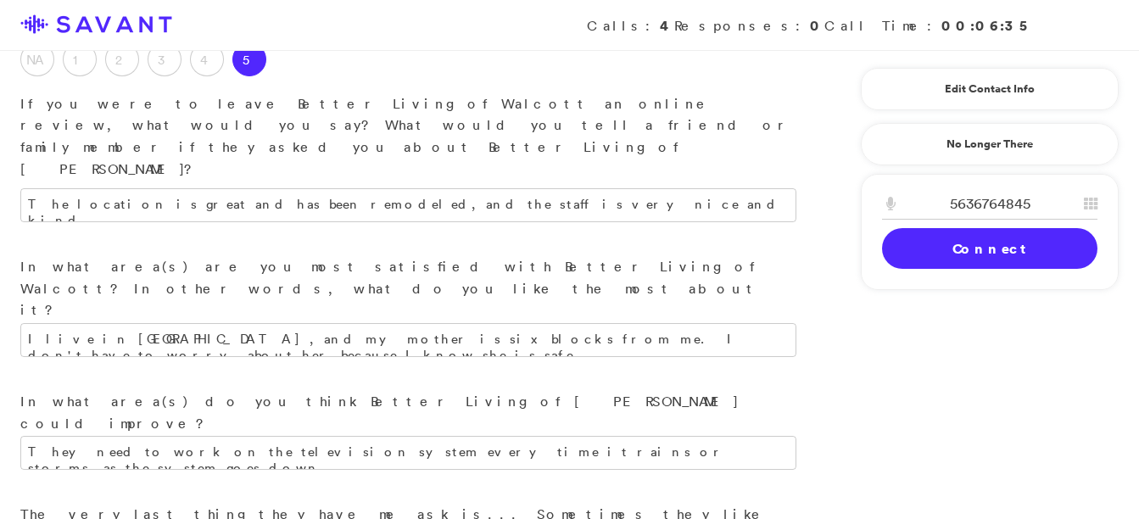
scroll to position [2154, 0]
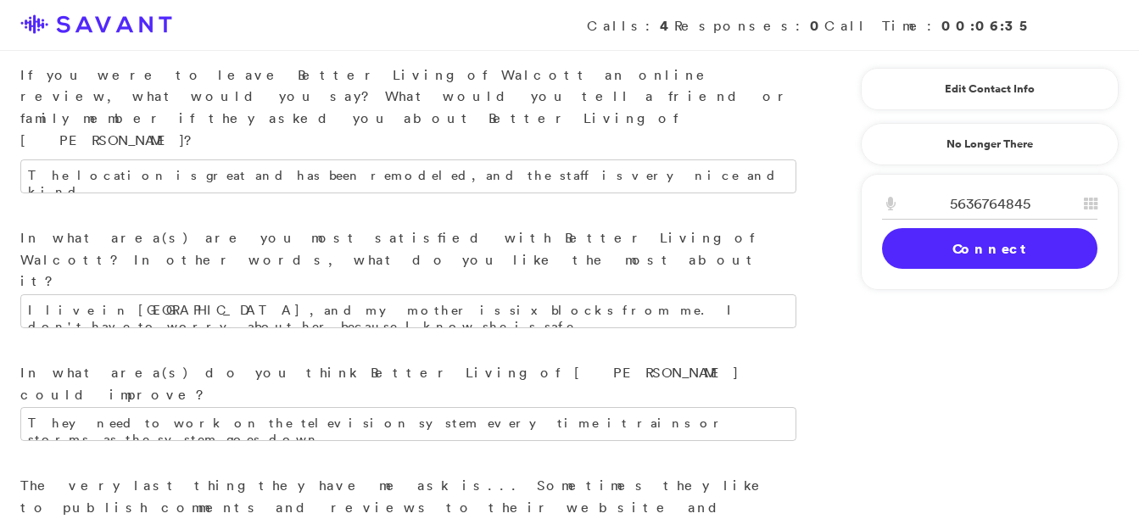
type textarea "They are friendly and know who I am and who I'm there for. They answer my quest…"
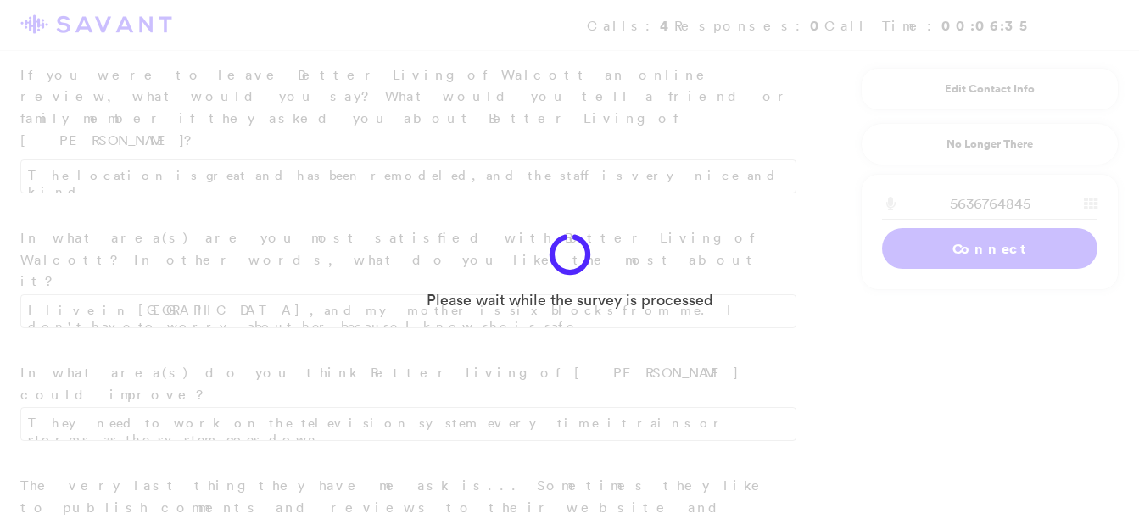
click at [220, 279] on div "Please wait while the survey is processed" at bounding box center [569, 259] width 1139 height 519
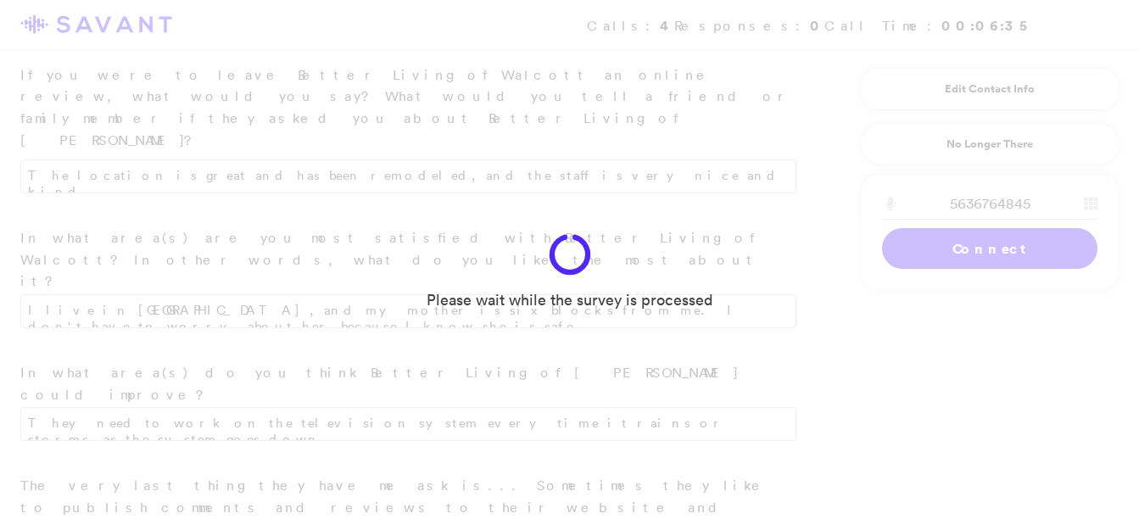
click at [220, 279] on div "Please wait while the survey is processed" at bounding box center [569, 259] width 1139 height 519
